Goal: Task Accomplishment & Management: Manage account settings

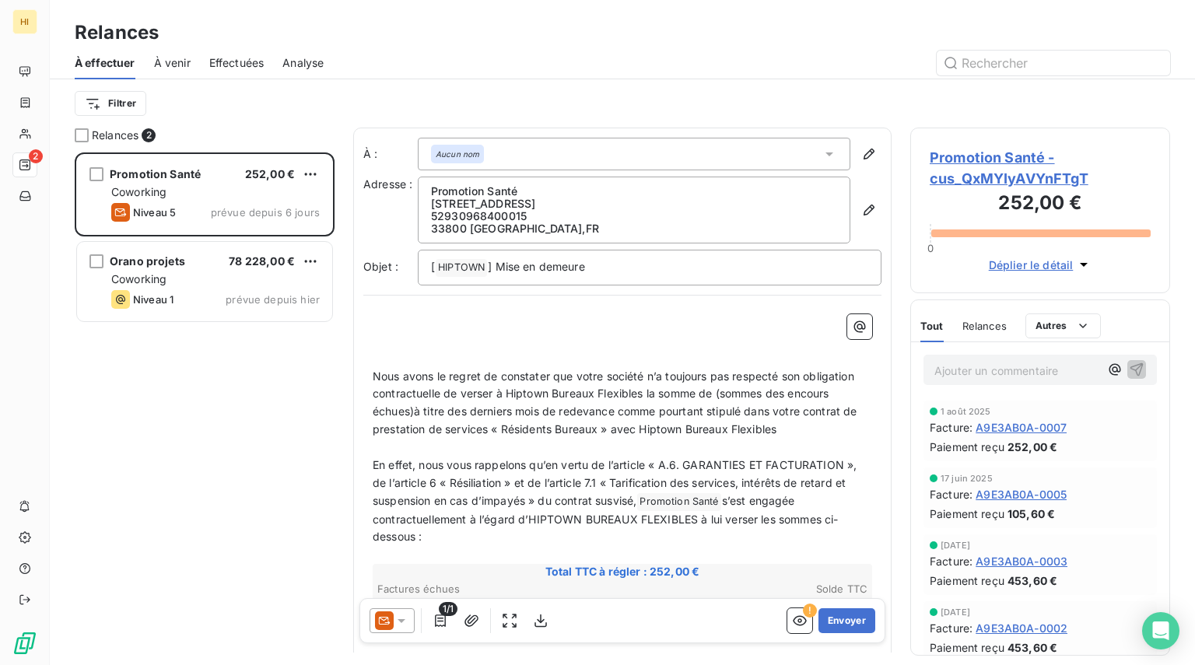
scroll to position [501, 248]
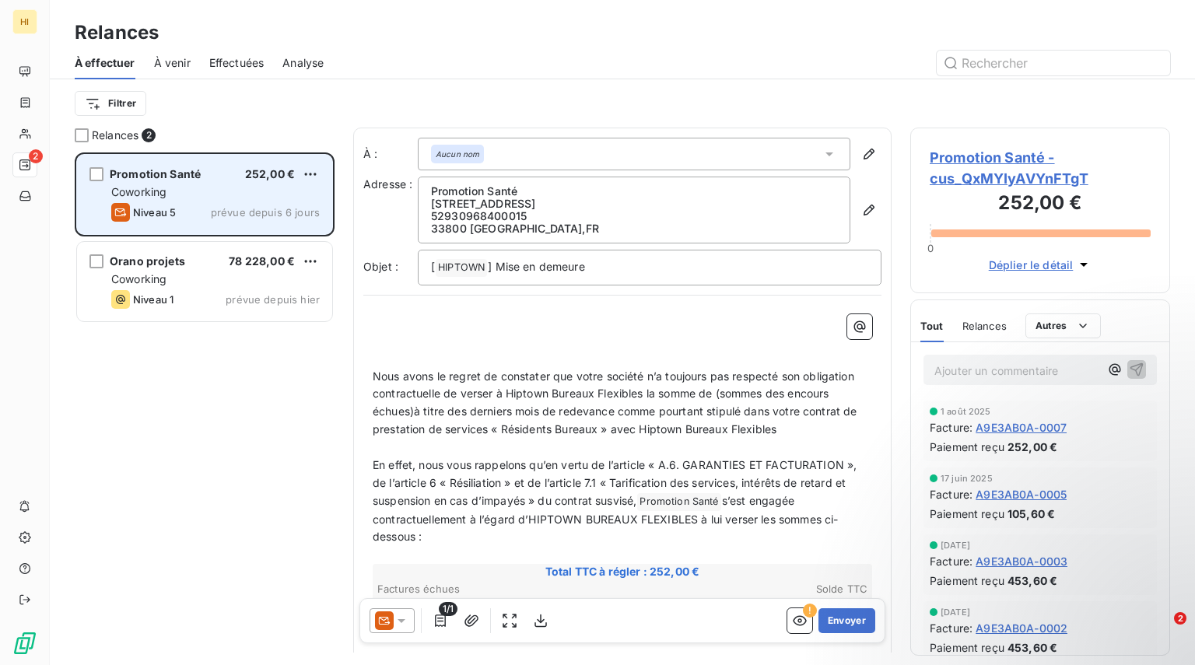
click at [267, 164] on div "Promotion Santé 252,00 € Coworking Niveau 5 prévue depuis 6 jours" at bounding box center [204, 194] width 255 height 79
click at [237, 180] on div "Promotion Santé 252,00 €" at bounding box center [215, 174] width 208 height 14
click at [160, 175] on span "Promotion Santé" at bounding box center [155, 173] width 91 height 13
click at [190, 198] on div "Coworking" at bounding box center [215, 192] width 208 height 16
click at [191, 219] on div "Niveau 5 prévue depuis 6 jours" at bounding box center [215, 212] width 208 height 19
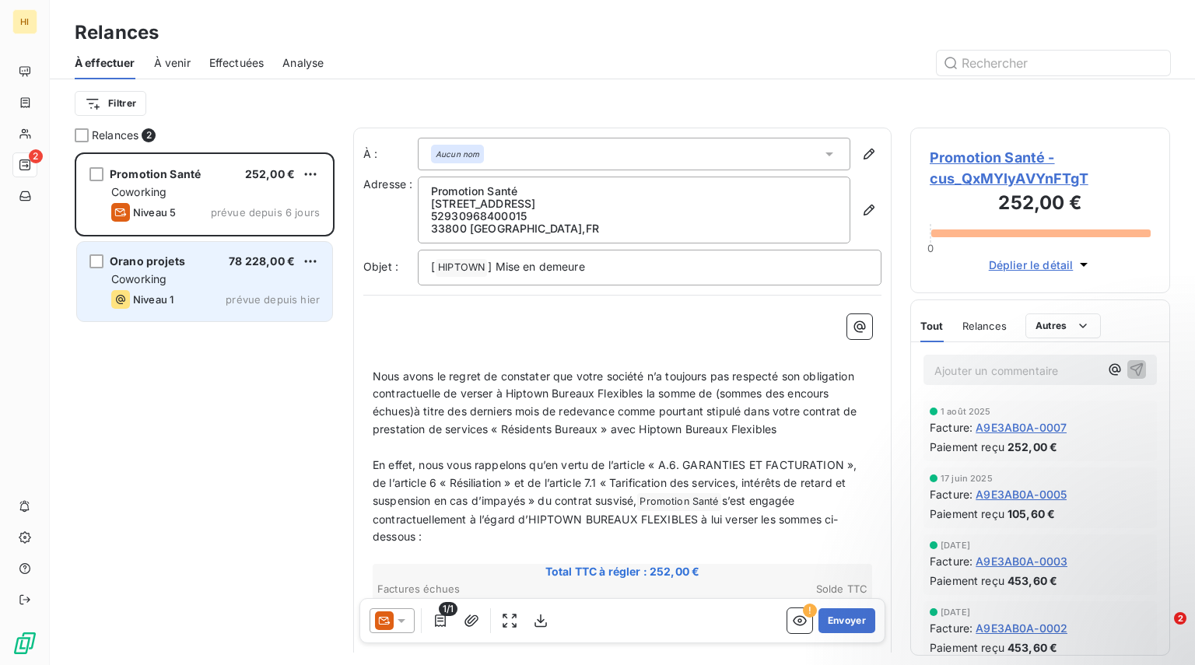
click at [213, 279] on div "Coworking" at bounding box center [215, 280] width 208 height 16
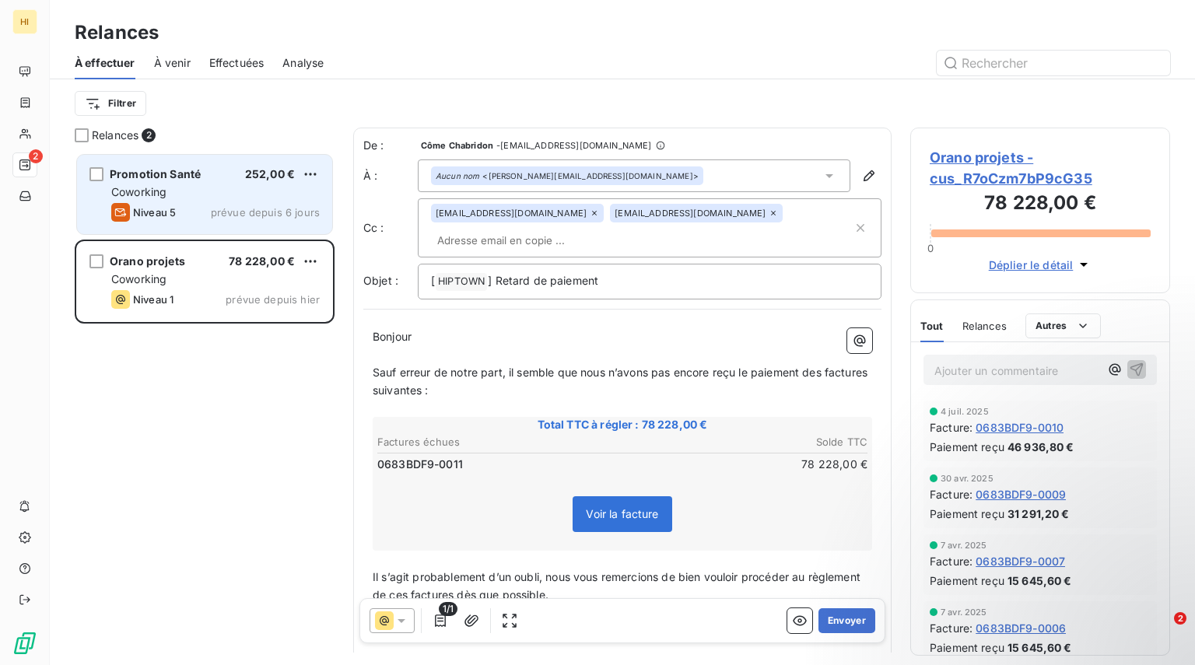
click at [203, 194] on div "Coworking" at bounding box center [215, 192] width 208 height 16
